Goal: Transaction & Acquisition: Subscribe to service/newsletter

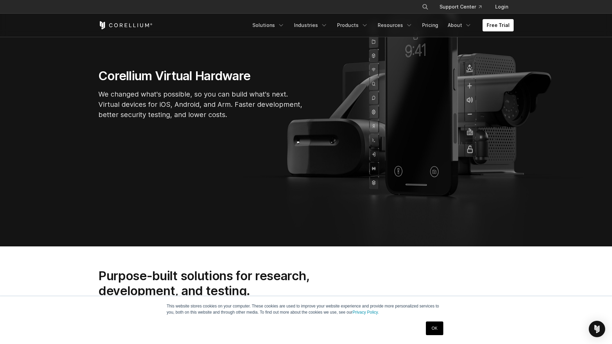
scroll to position [124, 0]
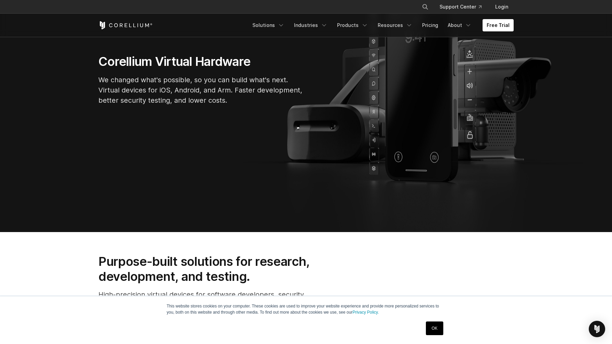
click at [436, 325] on link "OK" at bounding box center [434, 329] width 17 height 14
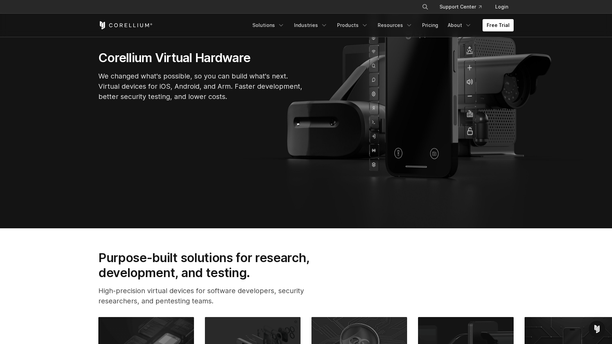
scroll to position [0, 0]
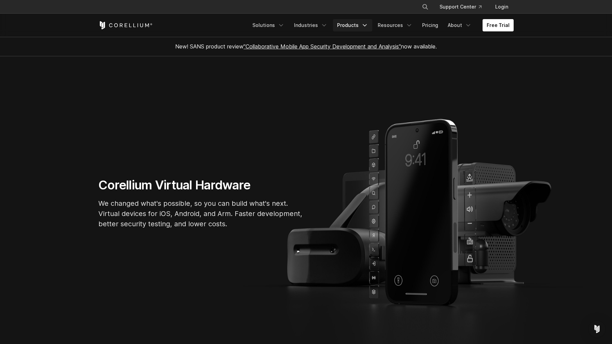
click at [358, 24] on link "Products" at bounding box center [352, 25] width 39 height 12
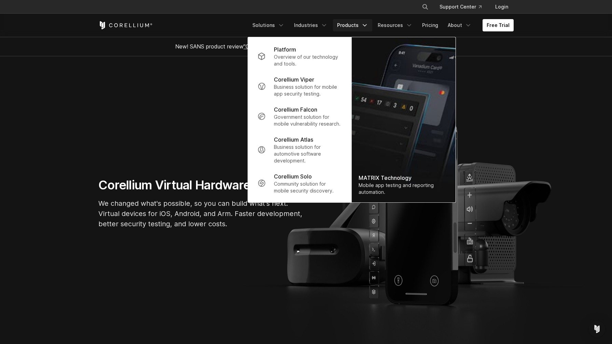
click at [527, 81] on section "Corellium Virtual Hardware We changed what's possible, so you can build what's …" at bounding box center [306, 205] width 612 height 299
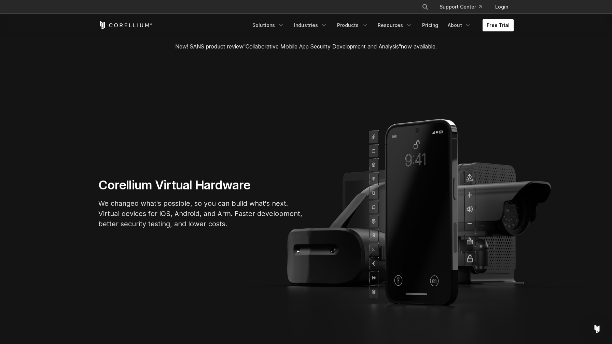
click at [506, 24] on link "Free Trial" at bounding box center [497, 25] width 31 height 12
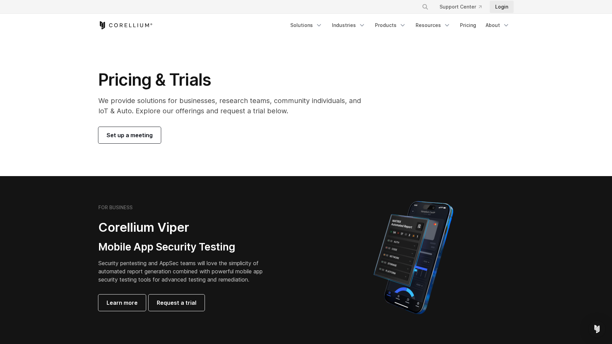
click at [499, 8] on link "Login" at bounding box center [502, 7] width 24 height 12
click at [391, 27] on link "Products" at bounding box center [390, 25] width 39 height 12
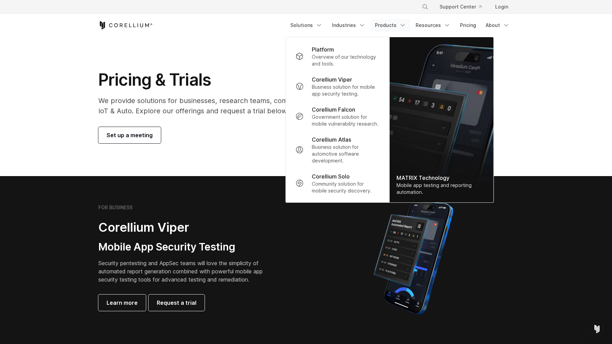
click at [521, 82] on section "Pricing & Trials We provide solutions for businesses, research teams, community…" at bounding box center [306, 106] width 612 height 139
